Goal: Information Seeking & Learning: Learn about a topic

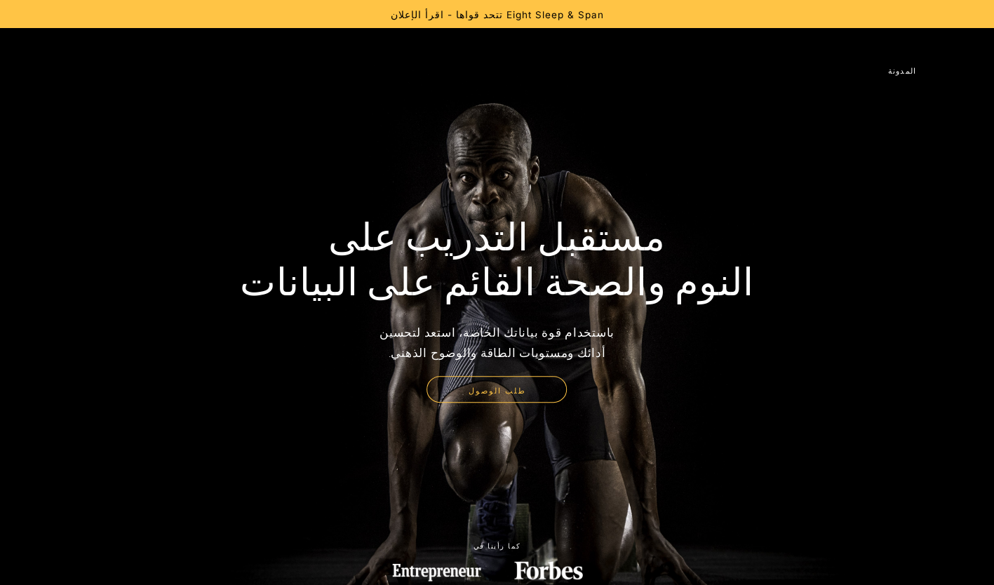
click at [57, 67] on img at bounding box center [57, 70] width 0 height 34
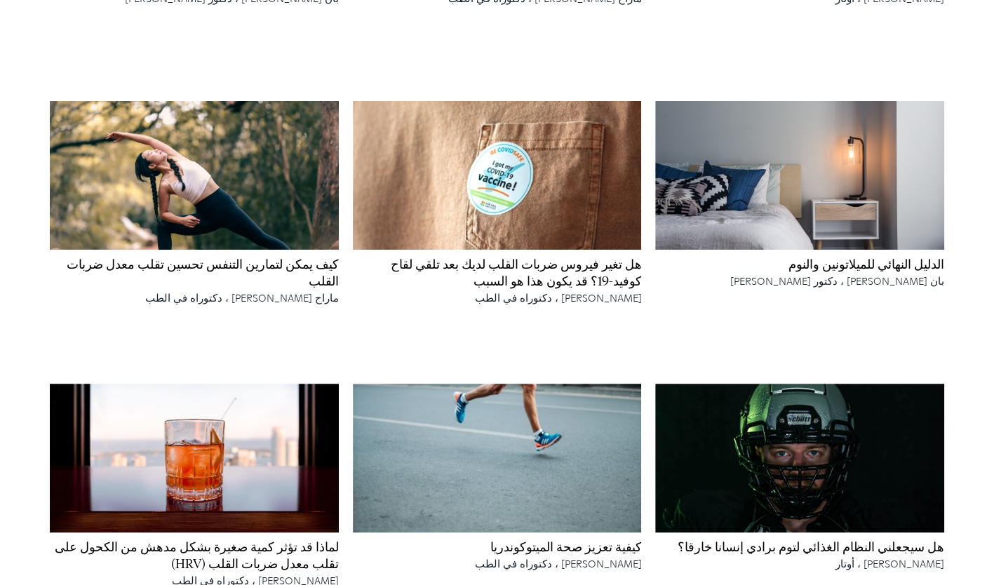
scroll to position [3086, 0]
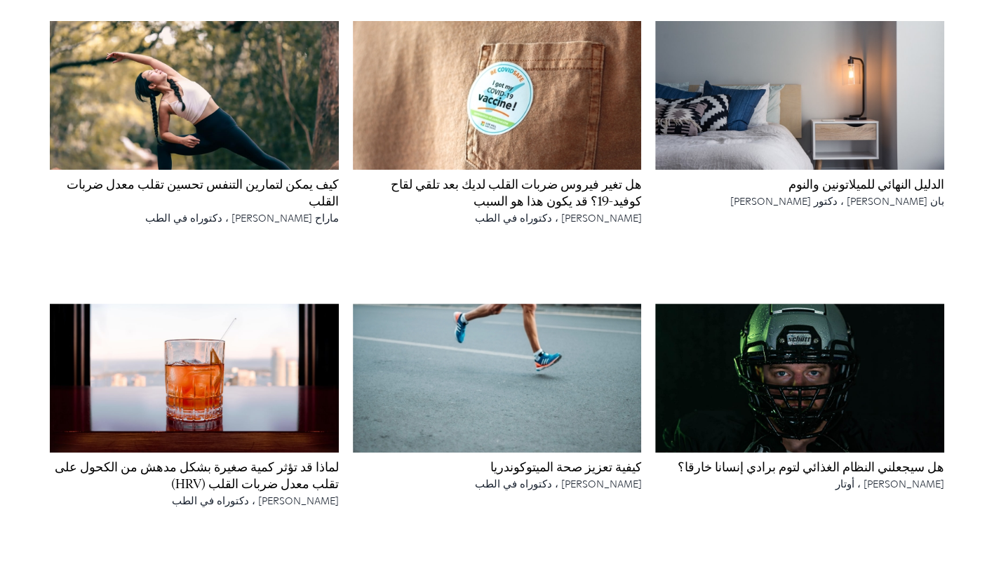
click at [797, 476] on h4 "هل سيجعلني النظام الغذائي لتوم برادي إنسانا خارقا؟" at bounding box center [799, 467] width 289 height 17
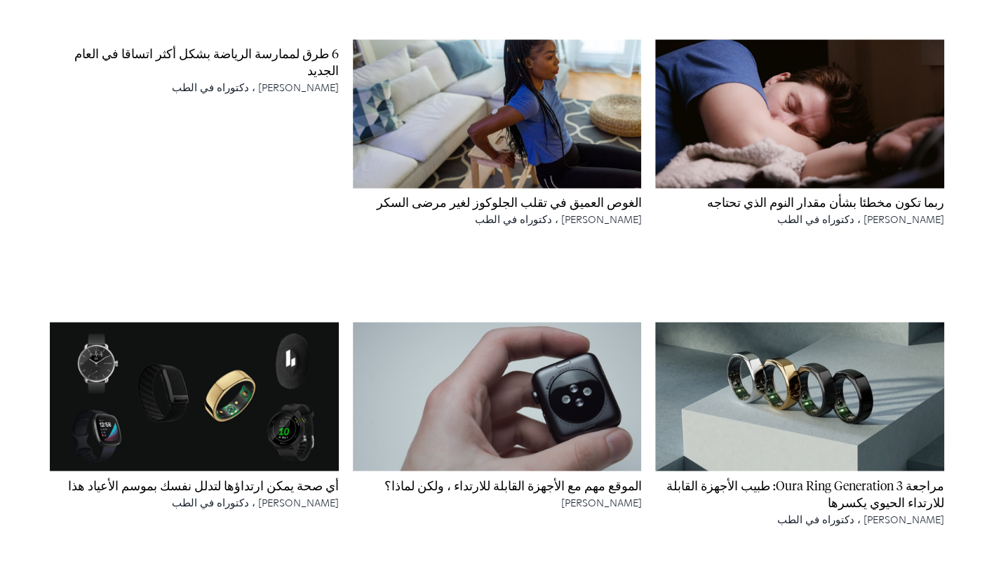
scroll to position [1122, 0]
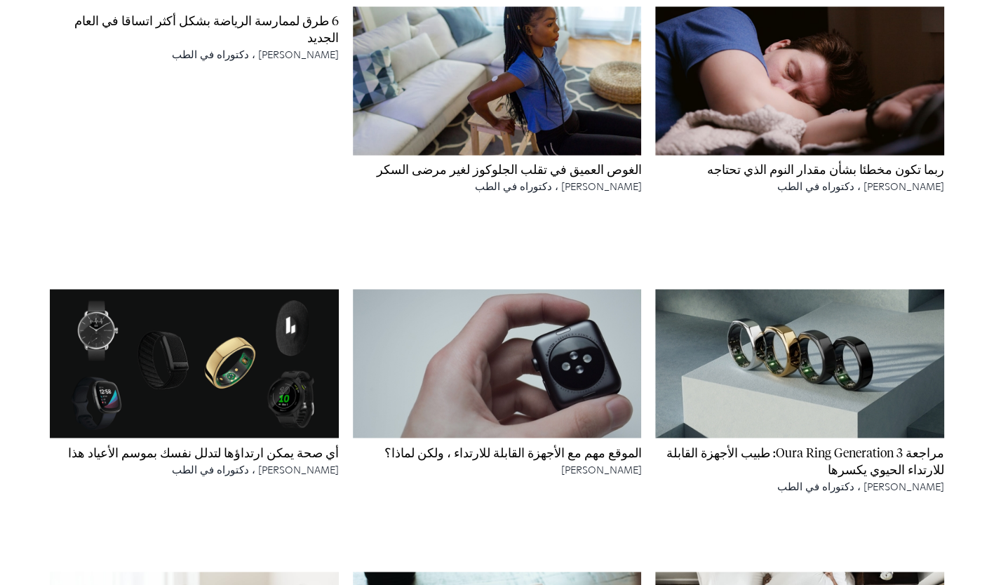
click at [805, 175] on h4 "ربما تكون مخطئا بشأن مقدار النوم الذي تحتاجه" at bounding box center [799, 170] width 289 height 17
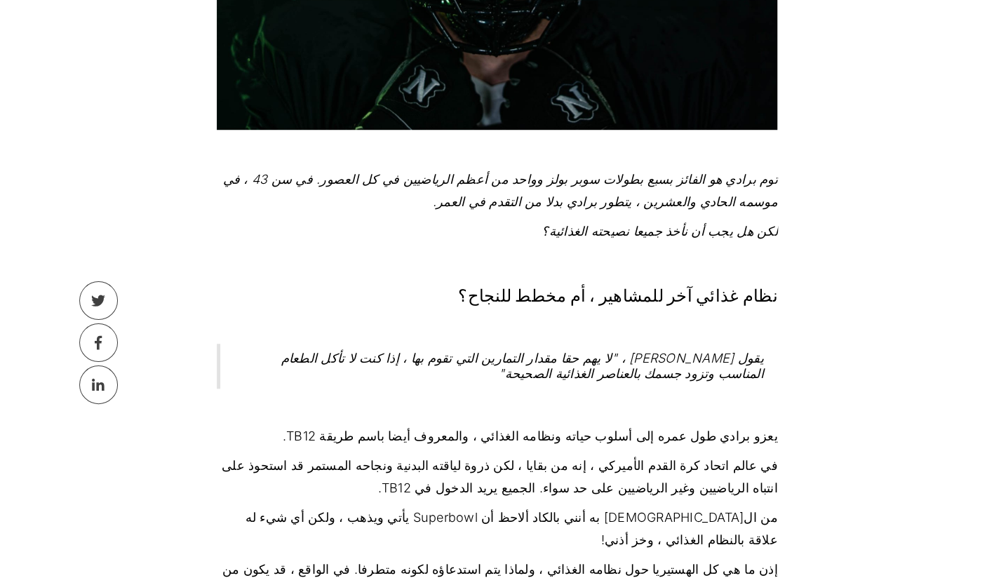
scroll to position [561, 0]
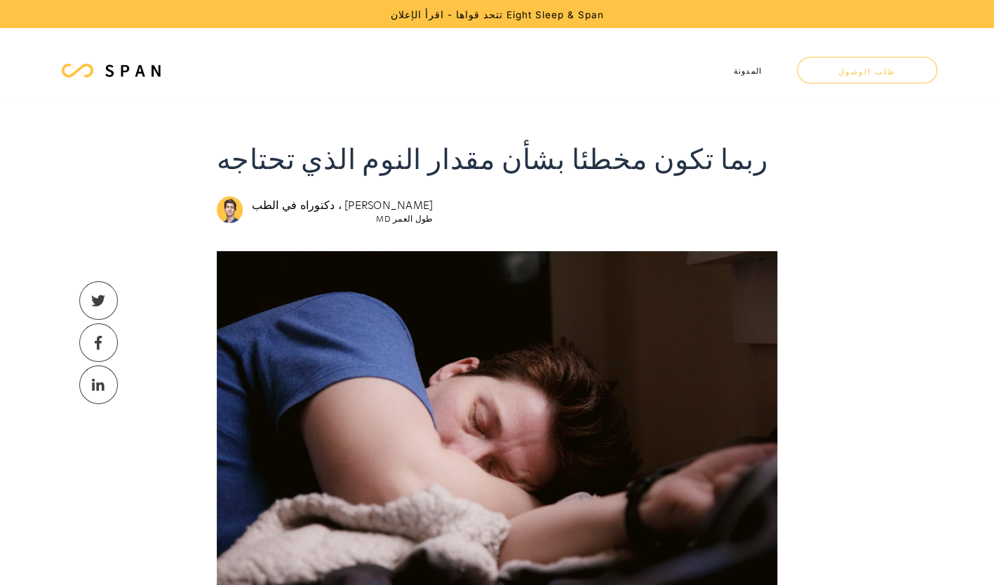
click at [234, 207] on img at bounding box center [230, 209] width 27 height 27
click at [222, 215] on img at bounding box center [230, 209] width 27 height 27
drag, startPoint x: 125, startPoint y: 69, endPoint x: 147, endPoint y: 95, distance: 34.8
click at [125, 68] on img at bounding box center [133, 70] width 62 height 17
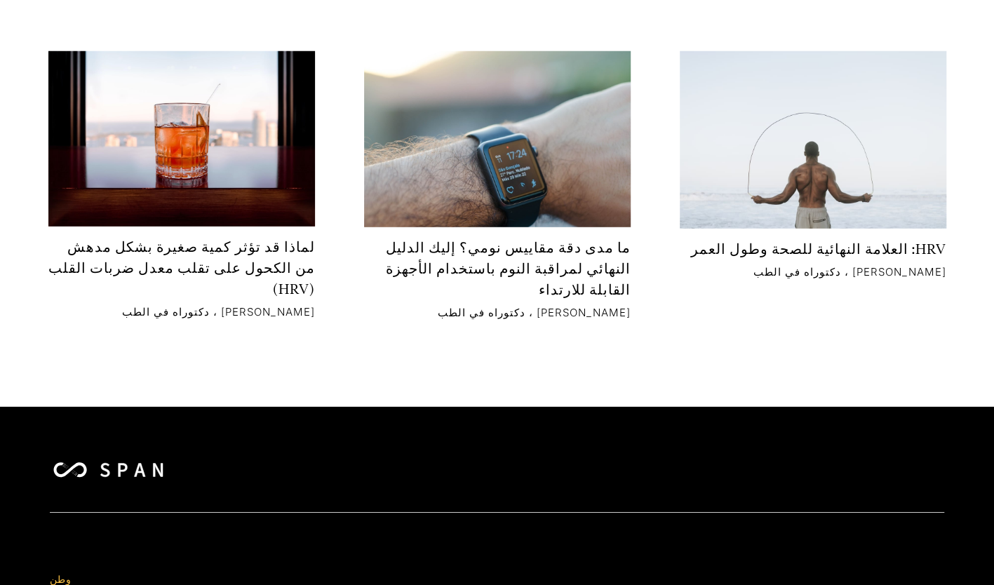
scroll to position [8208, 0]
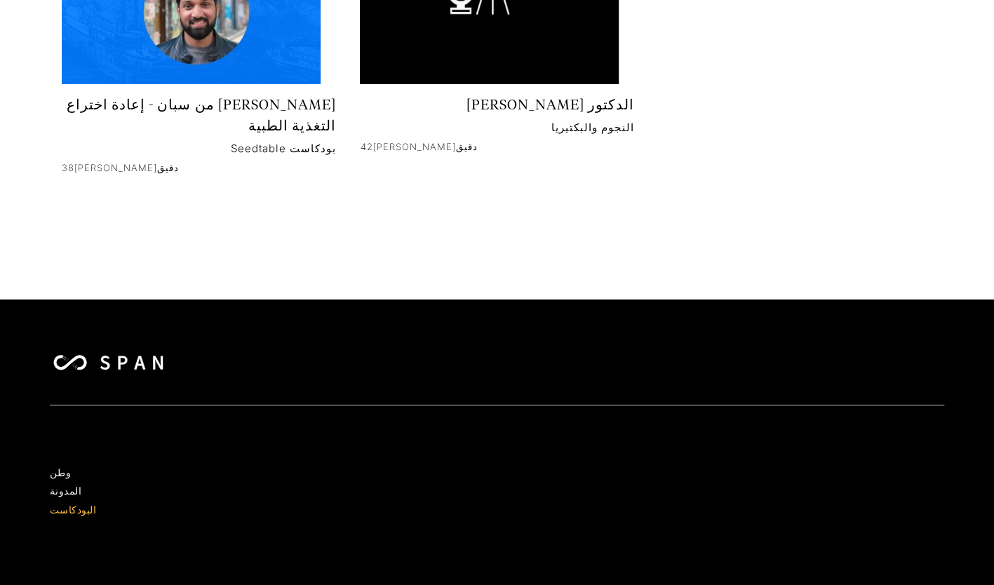
scroll to position [2628, 0]
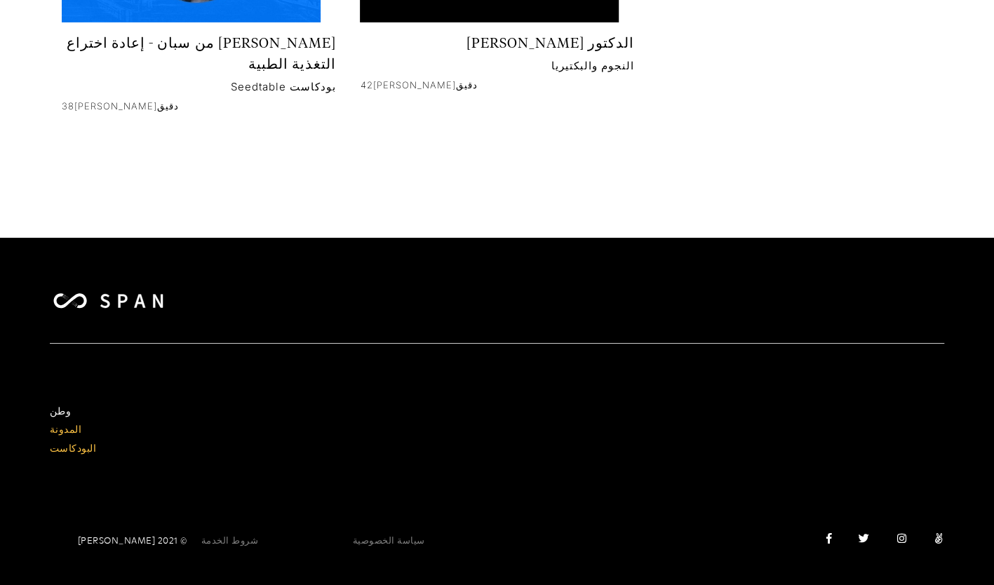
click at [50, 430] on link "المدونة" at bounding box center [66, 428] width 32 height 17
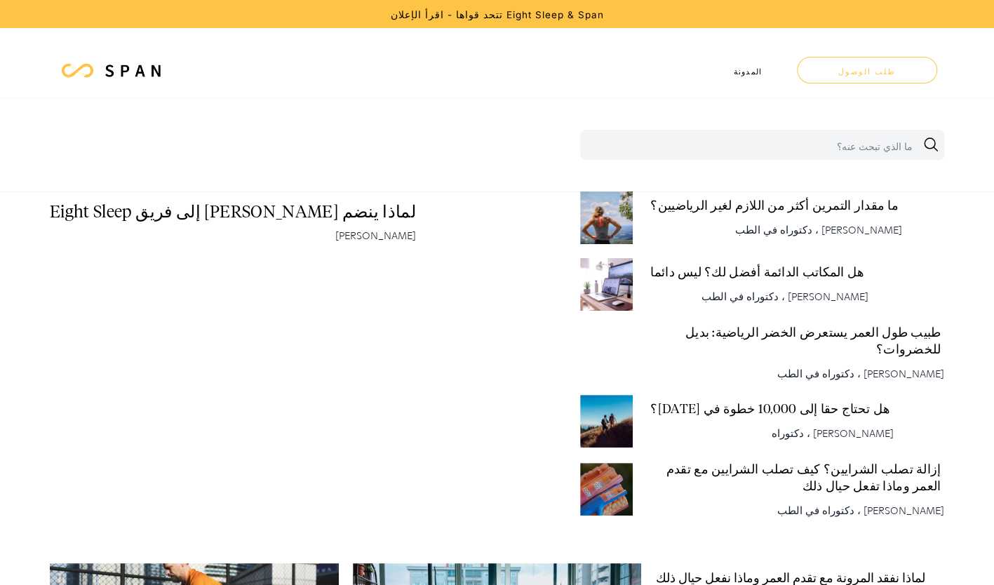
click at [758, 76] on link "المدونة" at bounding box center [747, 70] width 71 height 56
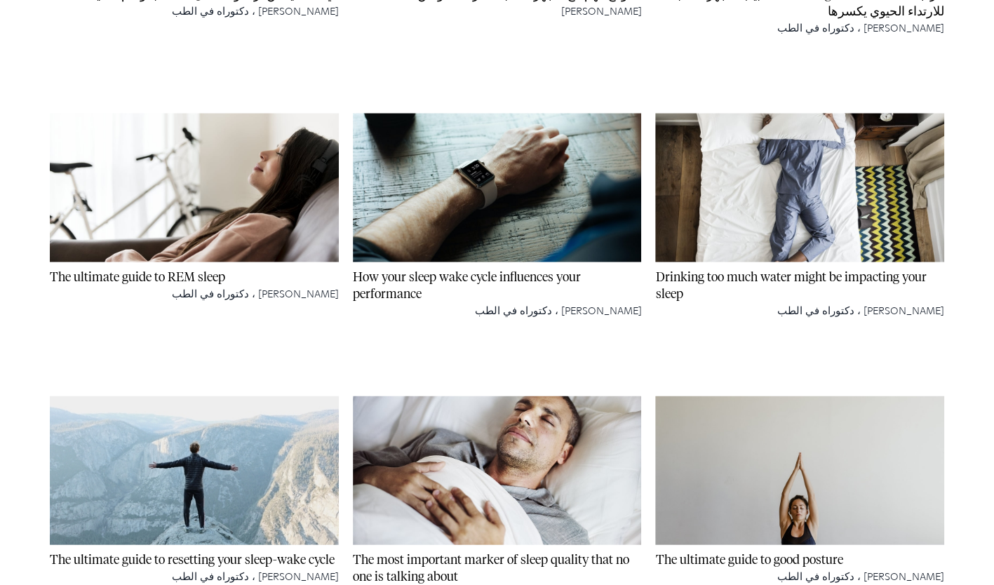
scroll to position [1684, 0]
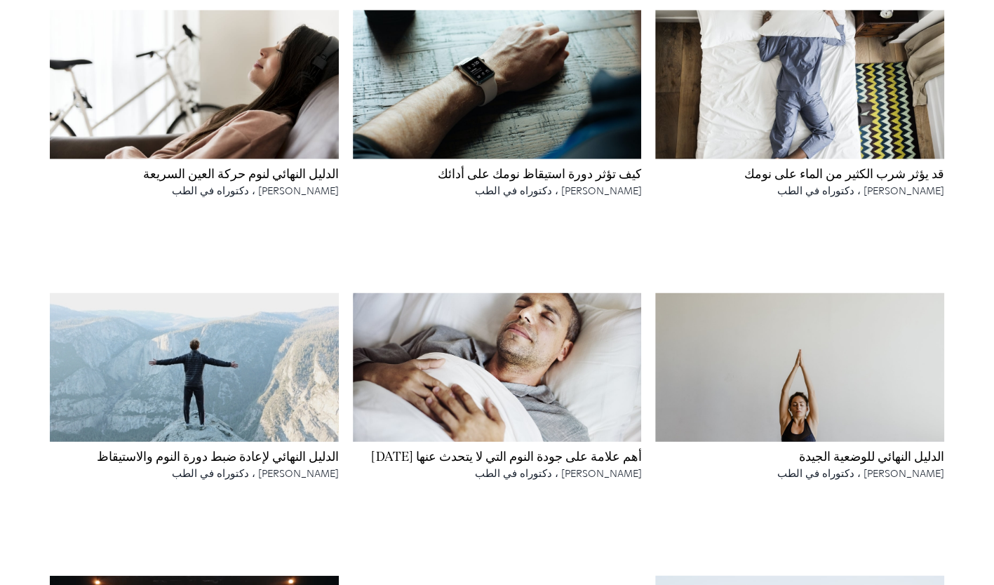
click at [530, 464] on h4 "أهم علامة على جودة النوم التي لا يتحدث عنها أحد" at bounding box center [497, 457] width 289 height 17
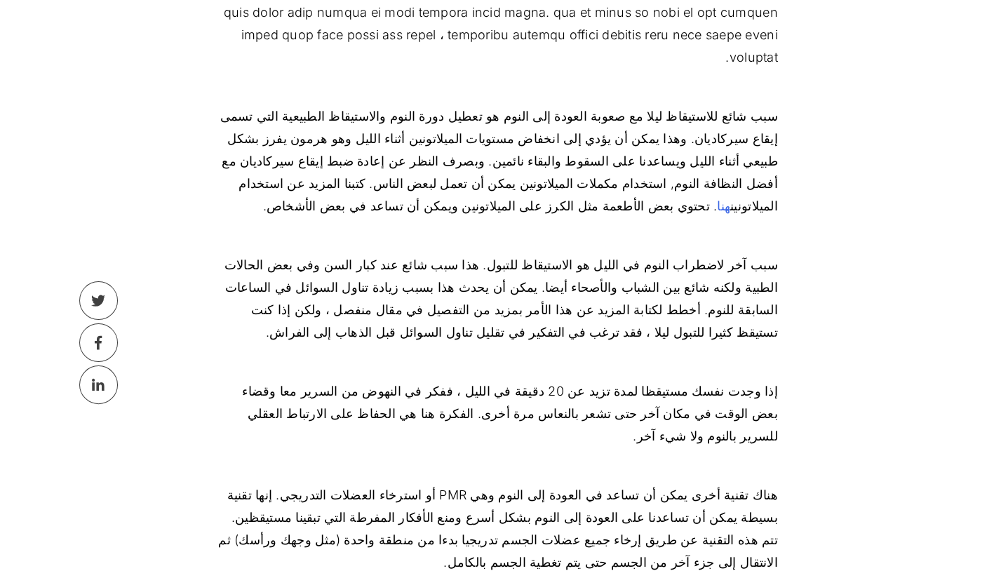
scroll to position [2946, 0]
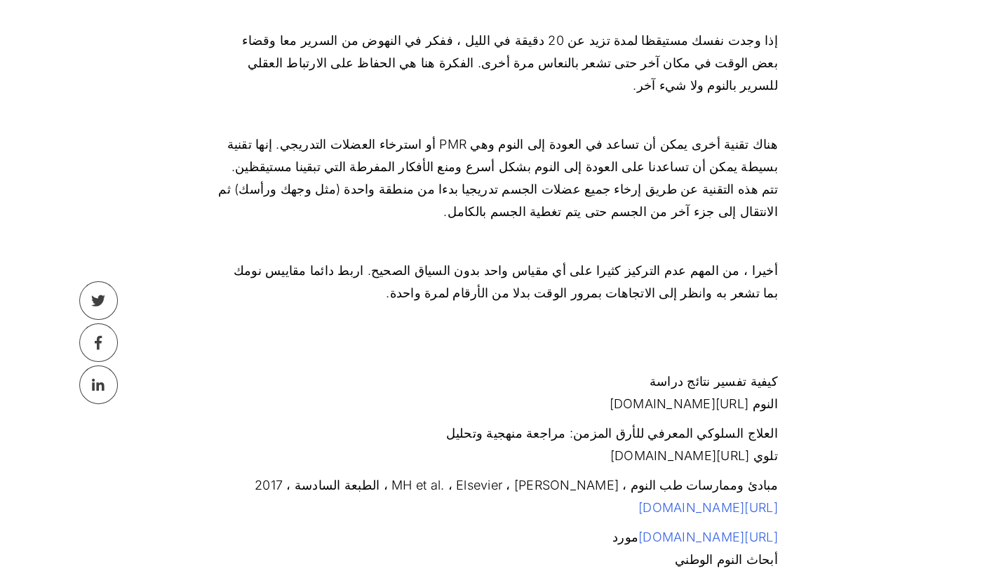
click at [638, 500] on link "[URL][DOMAIN_NAME]" at bounding box center [708, 507] width 140 height 15
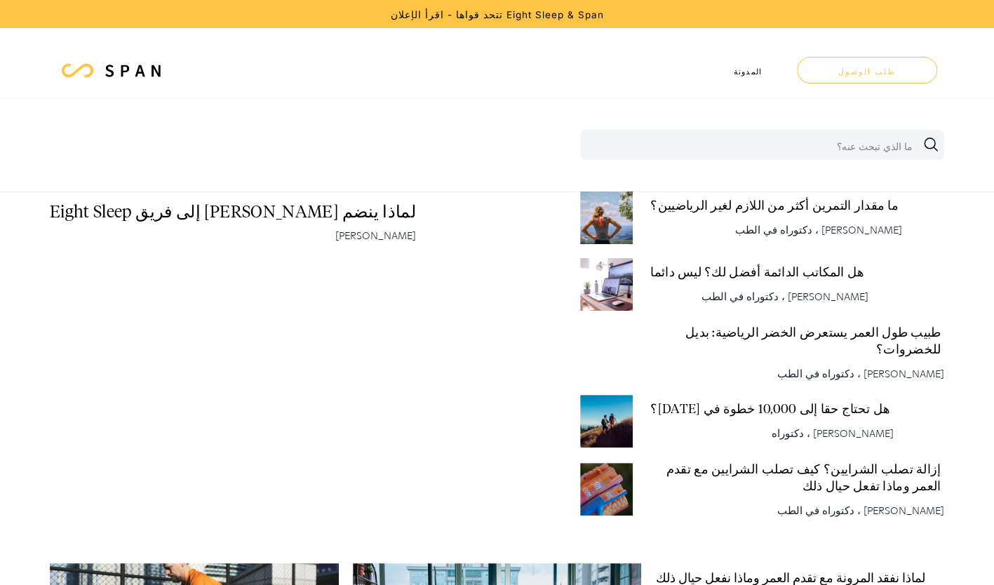
click at [705, 265] on h4 "هل المكاتب الدائمة أفضل لك؟ ليس دائما" at bounding box center [757, 272] width 214 height 17
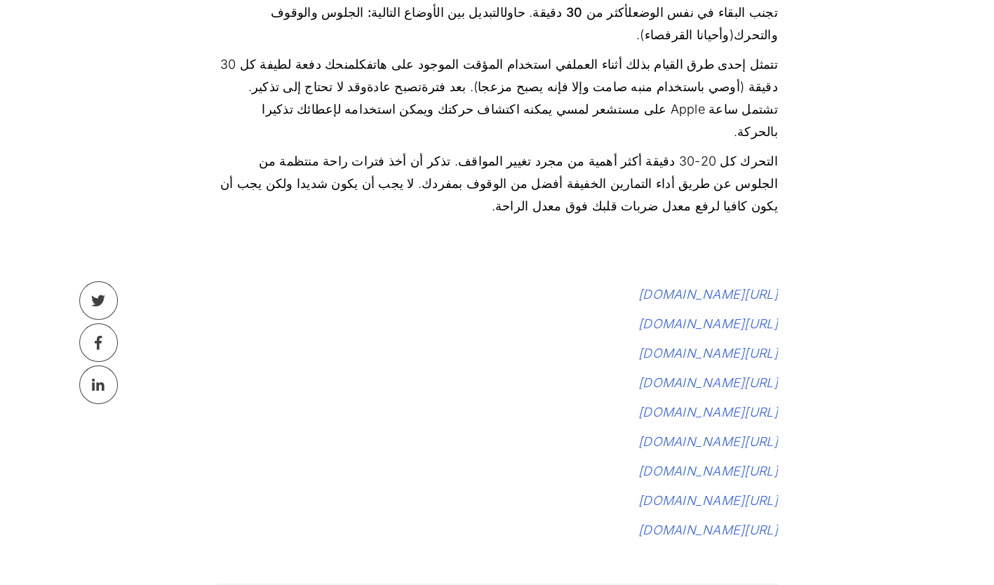
scroll to position [1613, 0]
